Goal: Task Accomplishment & Management: Use online tool/utility

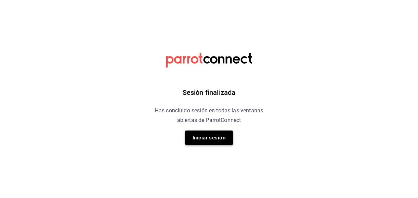
click at [207, 139] on button "Iniciar sesión" at bounding box center [209, 137] width 48 height 14
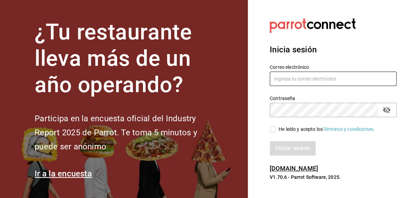
type input "[PERSON_NAME][EMAIL_ADDRESS][PERSON_NAME][DOMAIN_NAME]"
click at [282, 84] on input "[PERSON_NAME][EMAIL_ADDRESS][PERSON_NAME][DOMAIN_NAME]" at bounding box center [332, 79] width 127 height 14
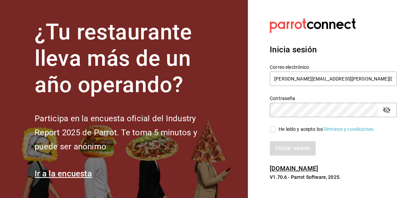
click at [275, 133] on div "Iniciar sesión" at bounding box center [328, 144] width 135 height 23
click at [273, 132] on input "He leído y acepto los Términos y condiciones." at bounding box center [272, 129] width 6 height 6
checkbox input "true"
click at [278, 151] on button "Iniciar sesión" at bounding box center [292, 148] width 47 height 14
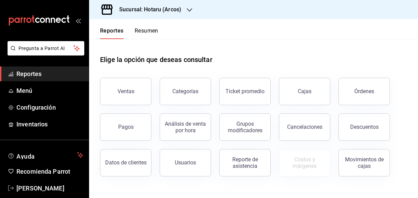
scroll to position [10, 0]
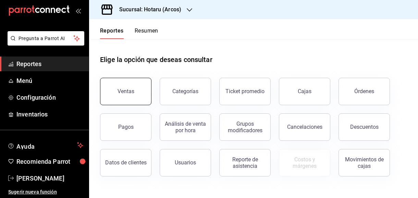
click at [119, 96] on button "Ventas" at bounding box center [125, 91] width 51 height 27
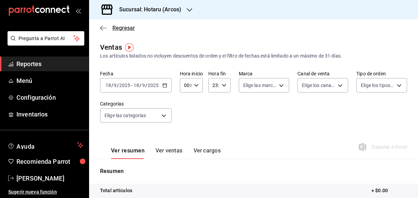
click at [104, 27] on icon "button" at bounding box center [103, 28] width 7 height 6
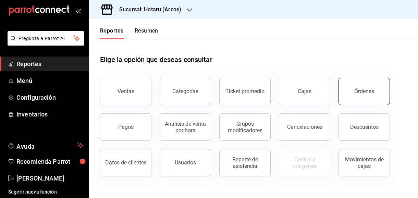
click at [342, 92] on button "Órdenes" at bounding box center [363, 91] width 51 height 27
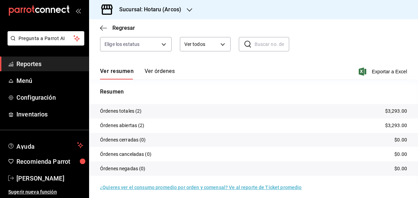
scroll to position [67, 0]
click at [164, 73] on button "Ver órdenes" at bounding box center [159, 73] width 30 height 12
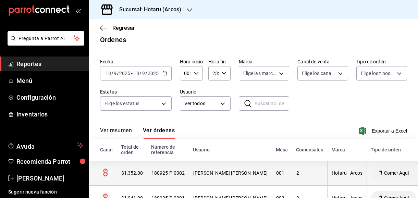
scroll to position [37, 0]
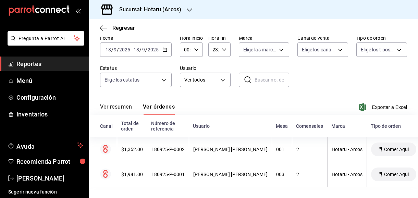
click at [163, 48] on \(Stroke\) "button" at bounding box center [165, 50] width 4 height 4
click at [163, 47] on icon "button" at bounding box center [164, 49] width 5 height 5
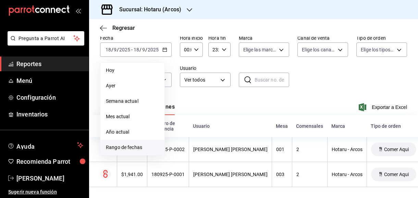
click at [121, 144] on span "Rango de fechas" at bounding box center [132, 147] width 53 height 7
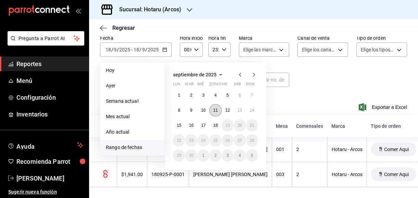
click at [212, 108] on button "11" at bounding box center [215, 110] width 12 height 12
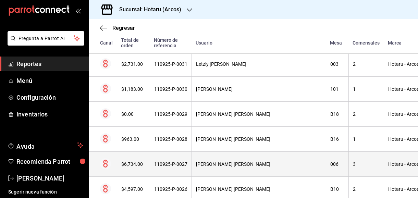
scroll to position [1154, 140]
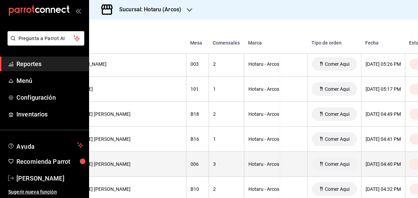
click at [361, 153] on th "[DATE] 04:40 PM" at bounding box center [383, 164] width 44 height 25
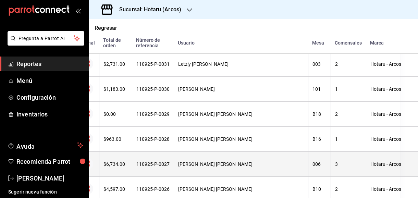
scroll to position [1154, 0]
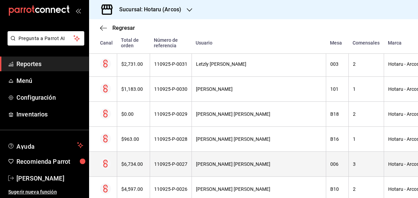
click at [106, 158] on circle at bounding box center [105, 163] width 11 height 11
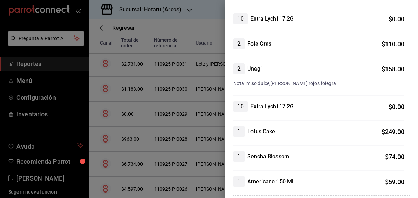
scroll to position [777, 0]
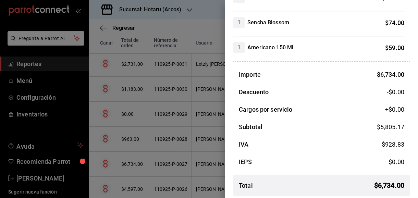
click at [166, 134] on div at bounding box center [209, 99] width 418 height 198
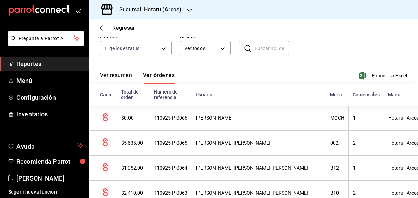
scroll to position [56, 0]
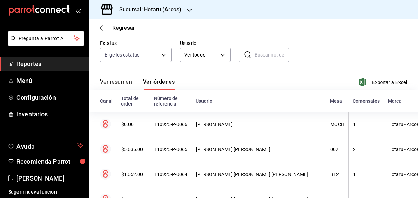
click at [326, 105] on th "Mesa" at bounding box center [337, 101] width 23 height 22
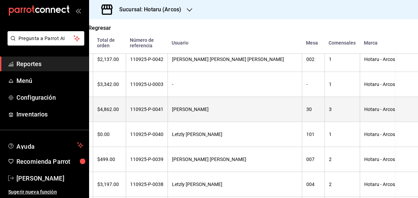
scroll to position [834, 0]
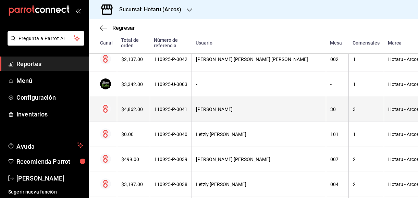
click at [108, 106] on circle at bounding box center [105, 108] width 11 height 11
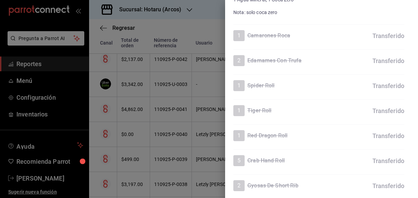
scroll to position [1036, 0]
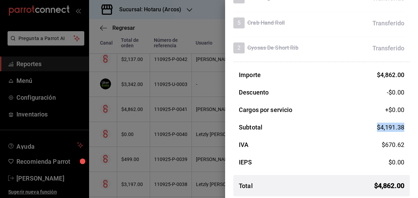
drag, startPoint x: 373, startPoint y: 123, endPoint x: 404, endPoint y: 124, distance: 31.5
drag, startPoint x: 404, startPoint y: 124, endPoint x: 388, endPoint y: 122, distance: 17.0
click at [388, 124] on span "$ 4,191.38" at bounding box center [390, 127] width 27 height 7
copy span "$ 4,191.38"
